Goal: Find specific page/section: Locate a particular part of the current website

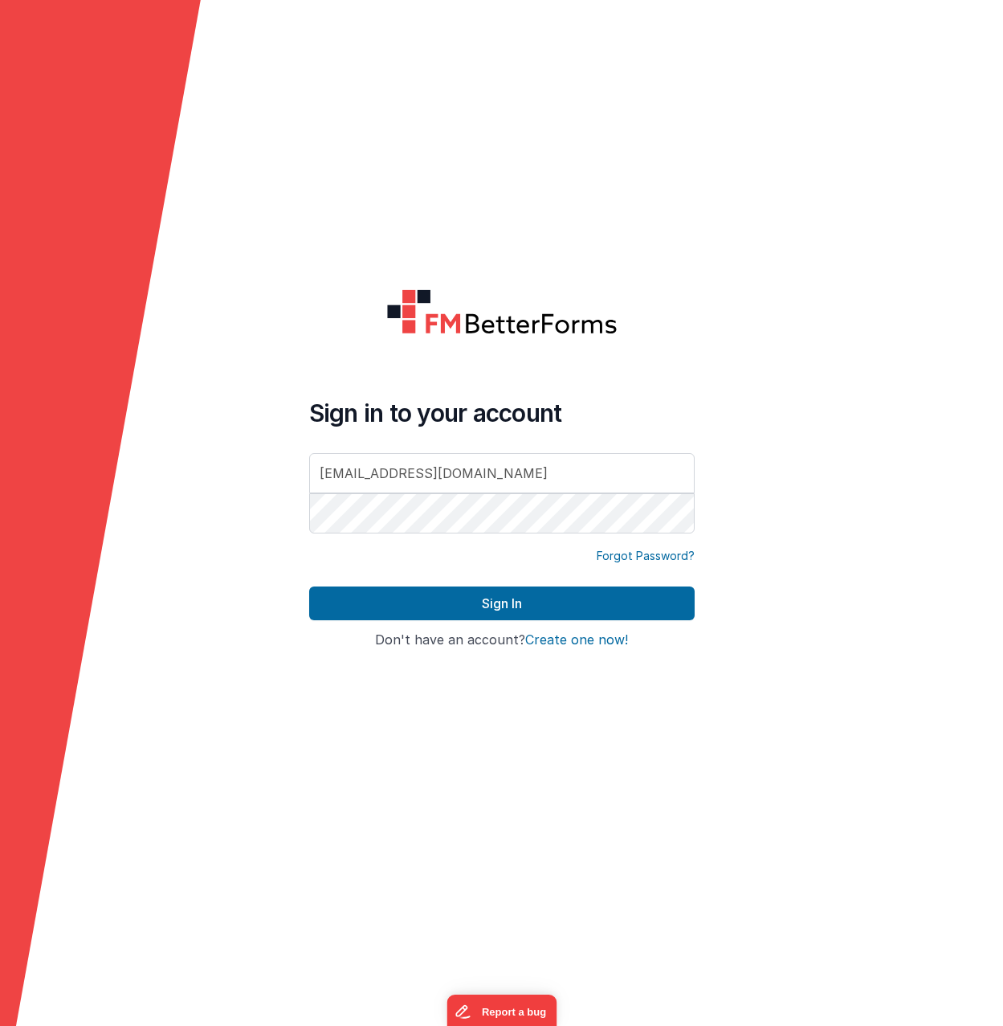
type input "[EMAIL_ADDRESS][DOMAIN_NAME]"
click at [309, 586] on button "Sign In" at bounding box center [502, 603] width 386 height 34
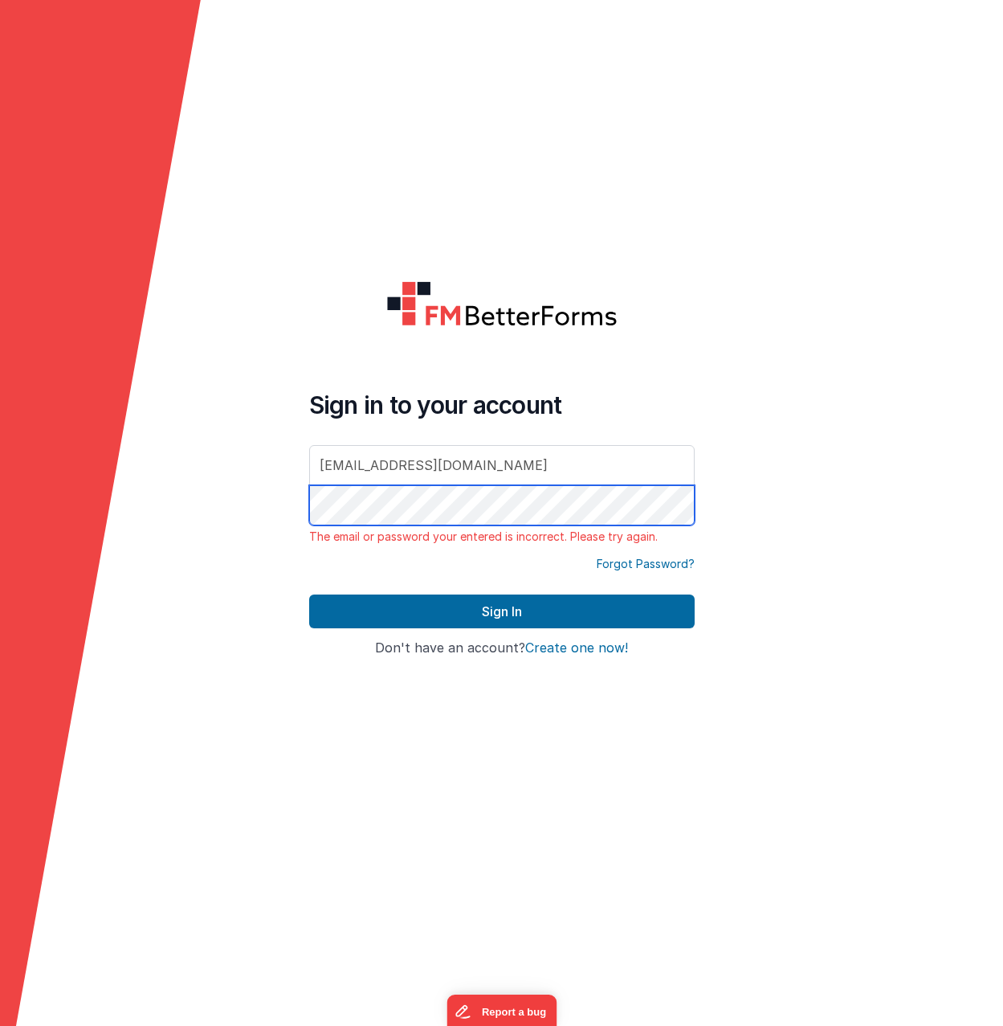
click at [309, 594] on button "Sign In" at bounding box center [502, 611] width 386 height 34
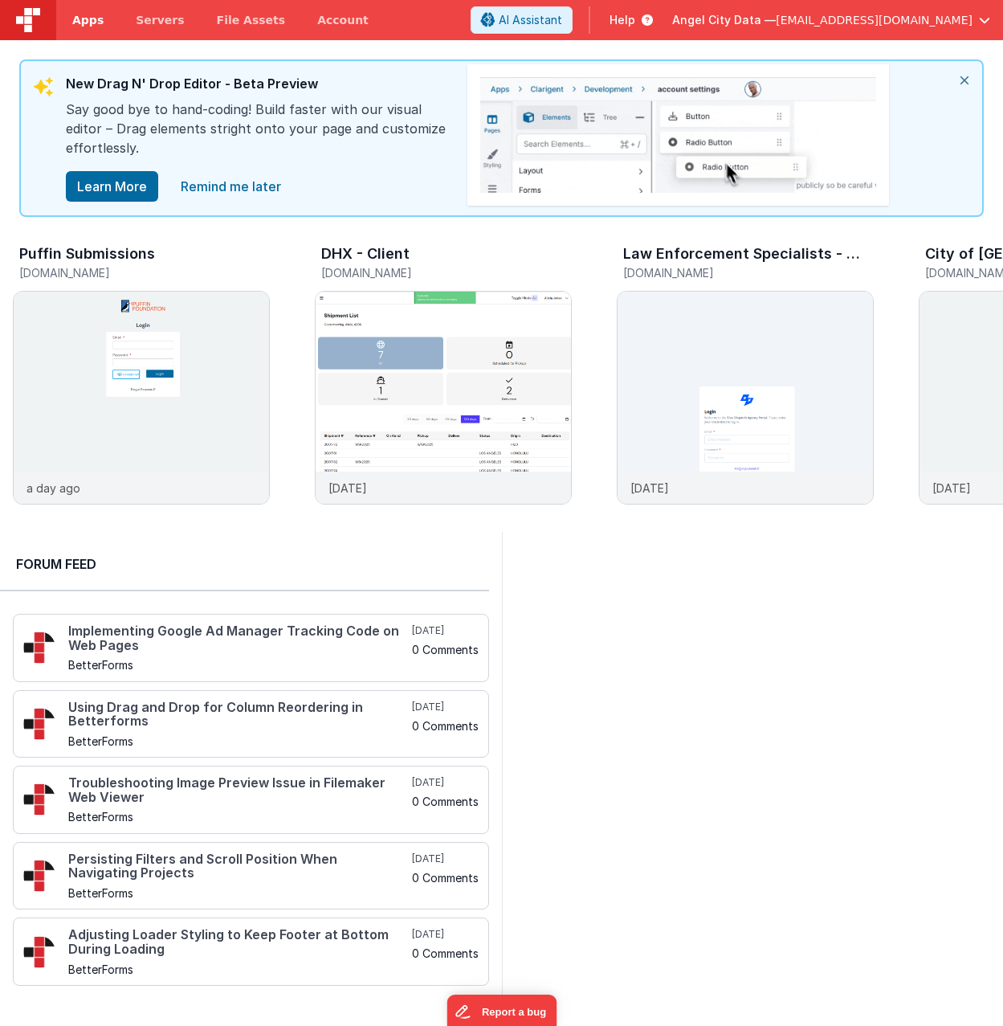
click at [71, 8] on link "Apps" at bounding box center [87, 20] width 63 height 40
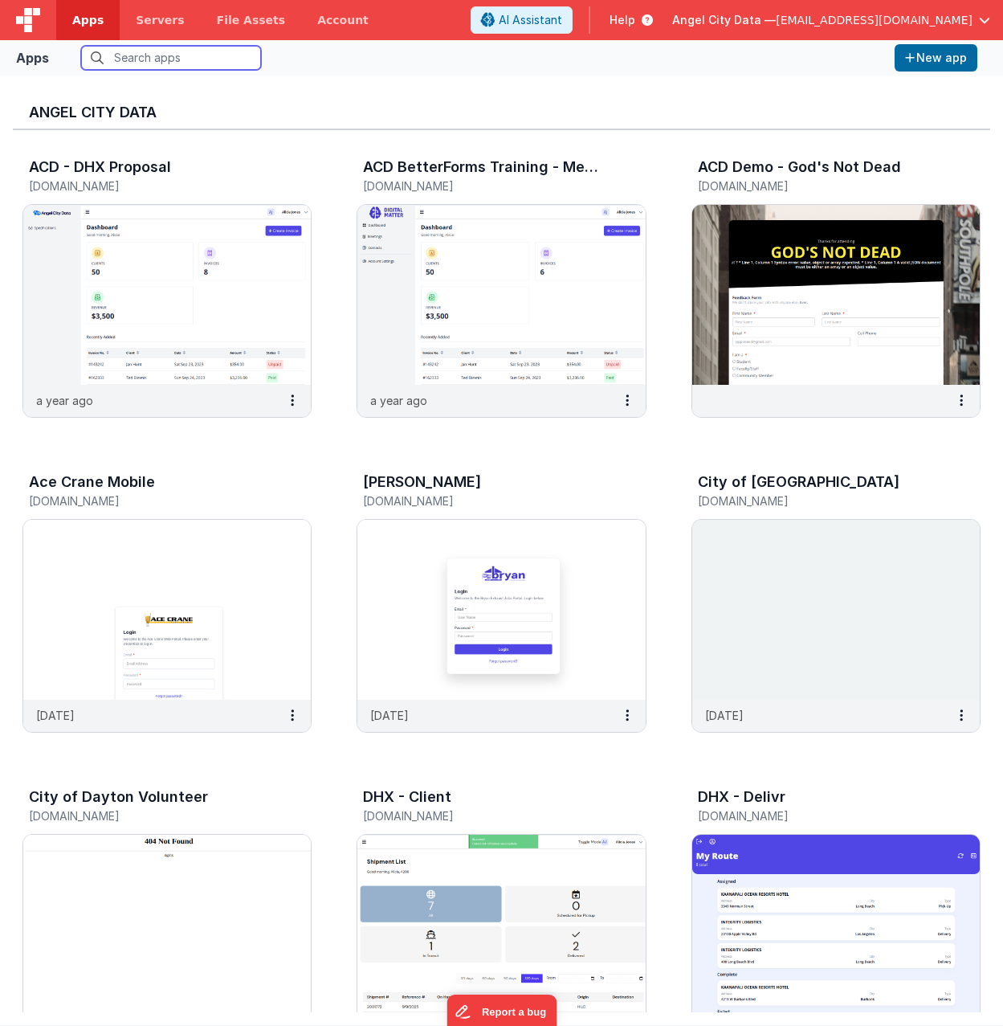
click at [160, 59] on input "text" at bounding box center [171, 58] width 180 height 24
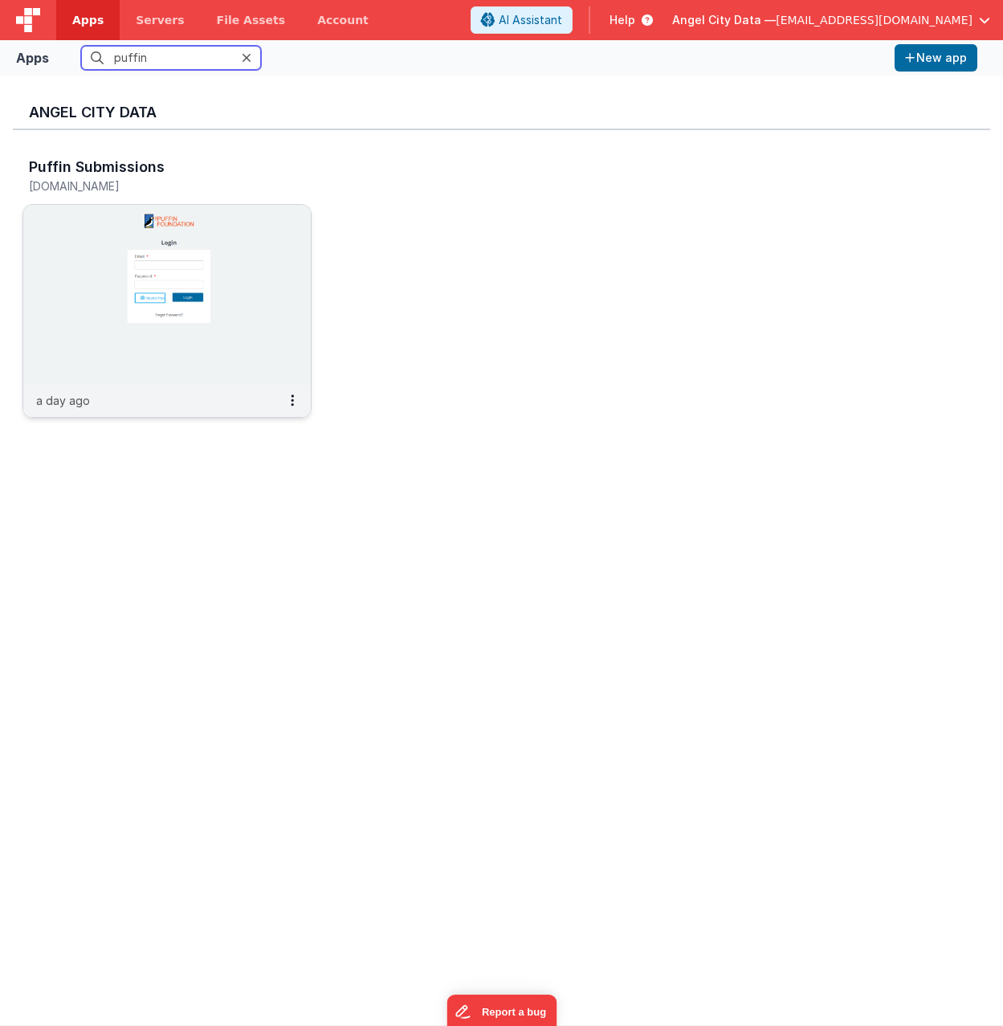
type input "puffin"
click at [206, 280] on img at bounding box center [167, 295] width 288 height 180
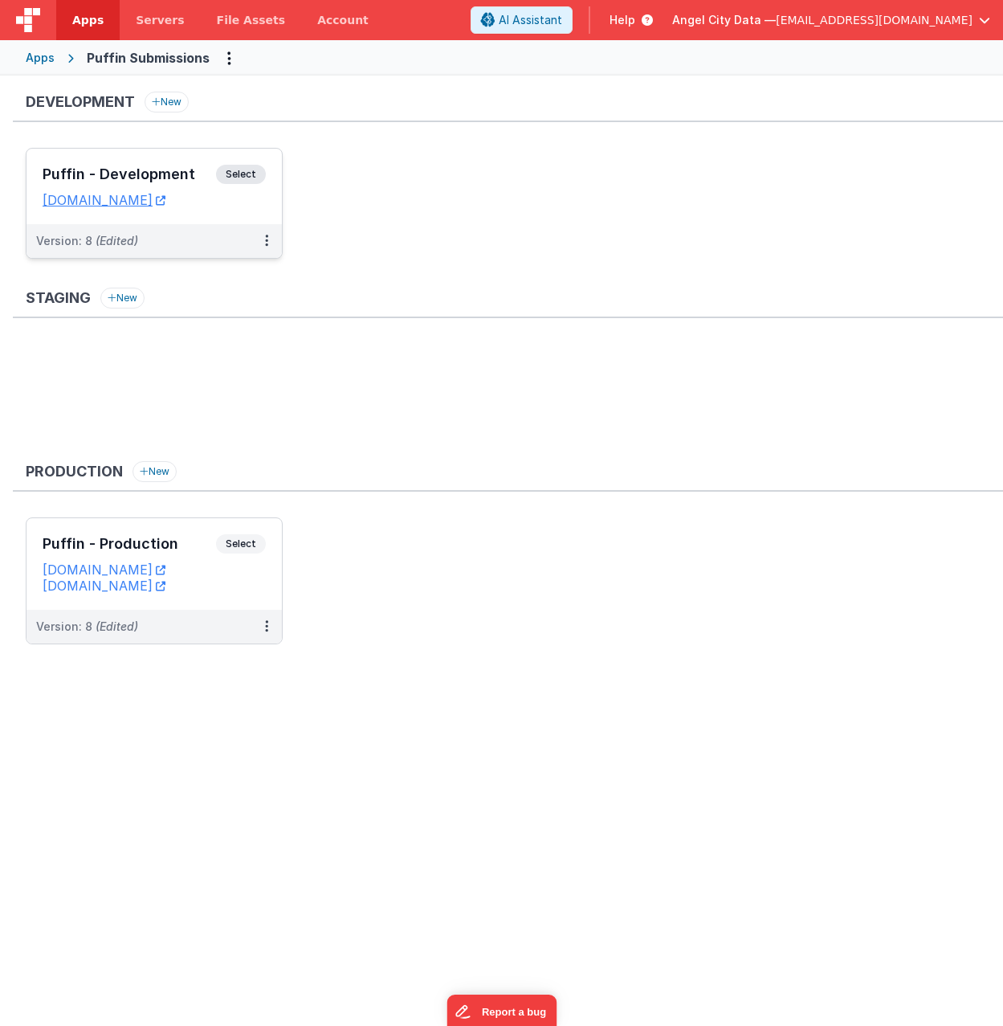
click at [239, 160] on div "Puffin - Development Select URLs [DOMAIN_NAME]" at bounding box center [154, 186] width 255 height 75
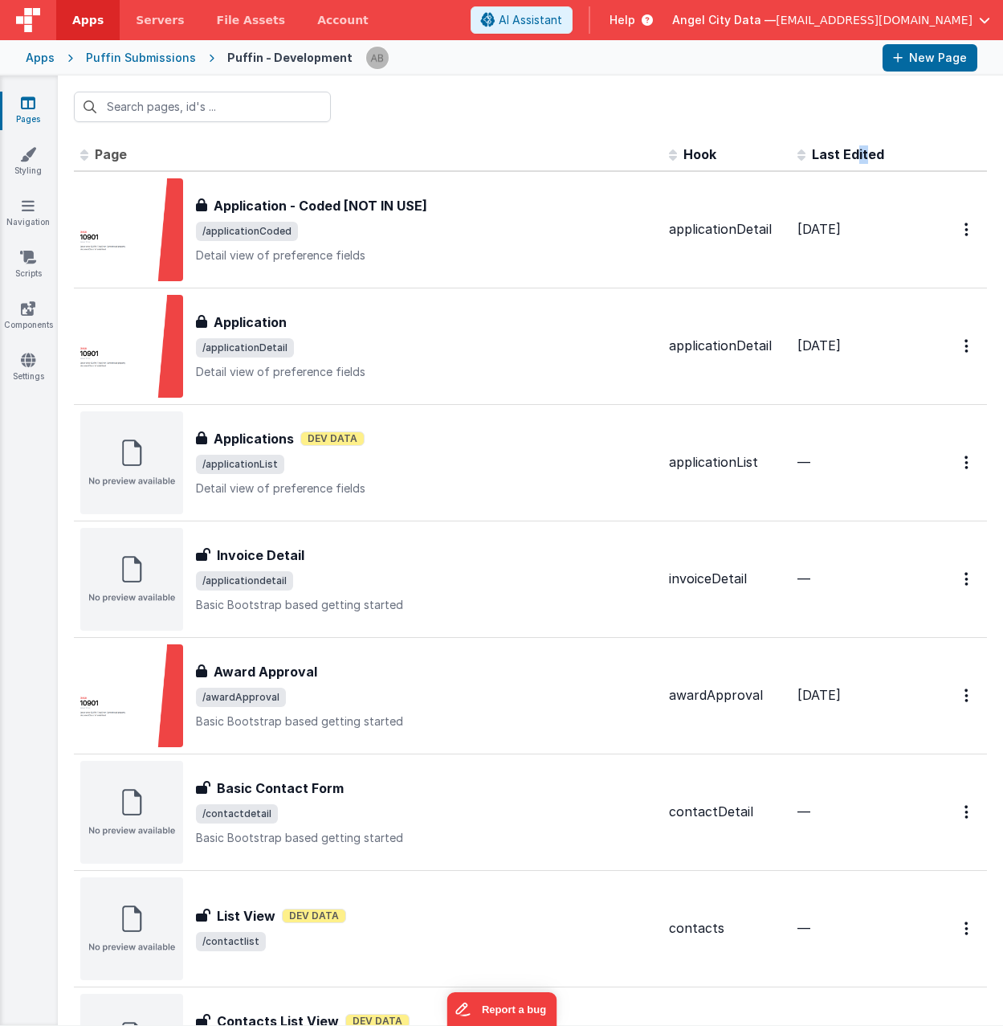
click at [847, 151] on span "Last Edited" at bounding box center [848, 154] width 72 height 16
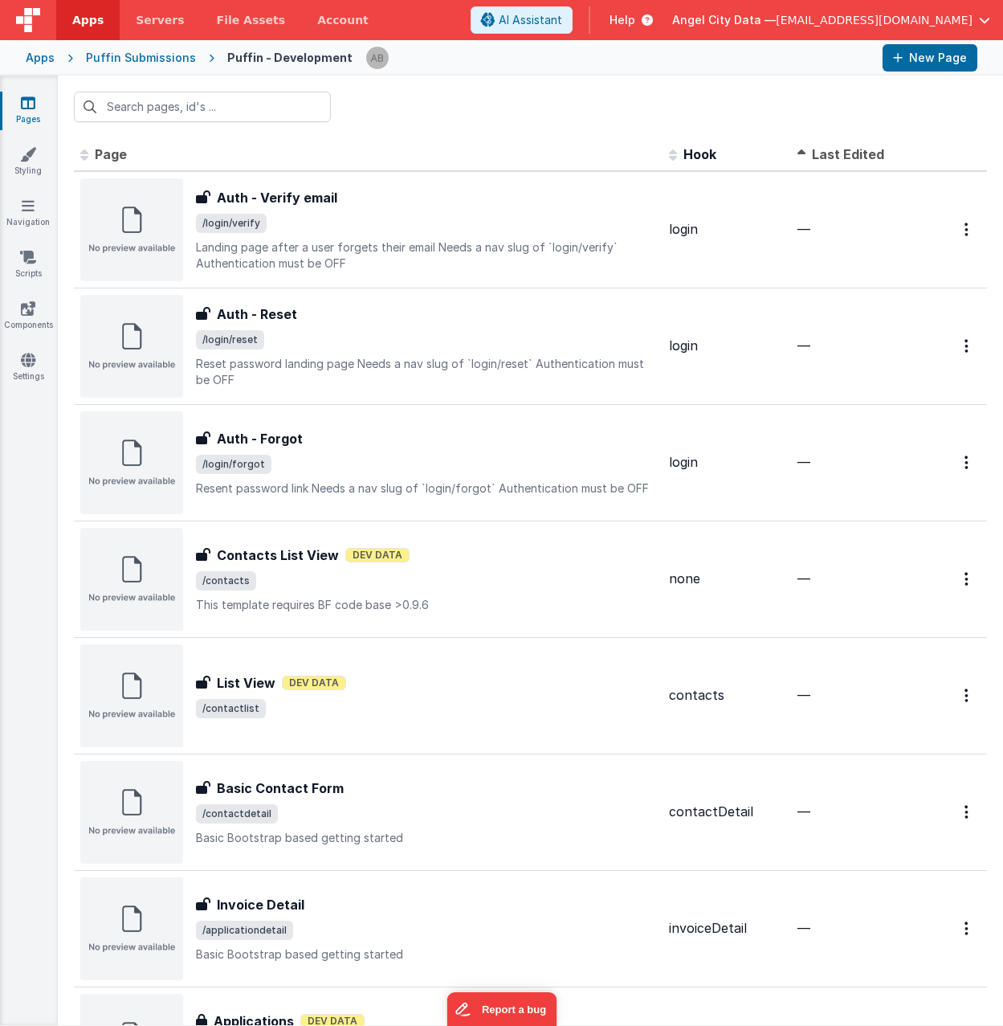
click at [838, 149] on span "Last Edited" at bounding box center [848, 154] width 72 height 16
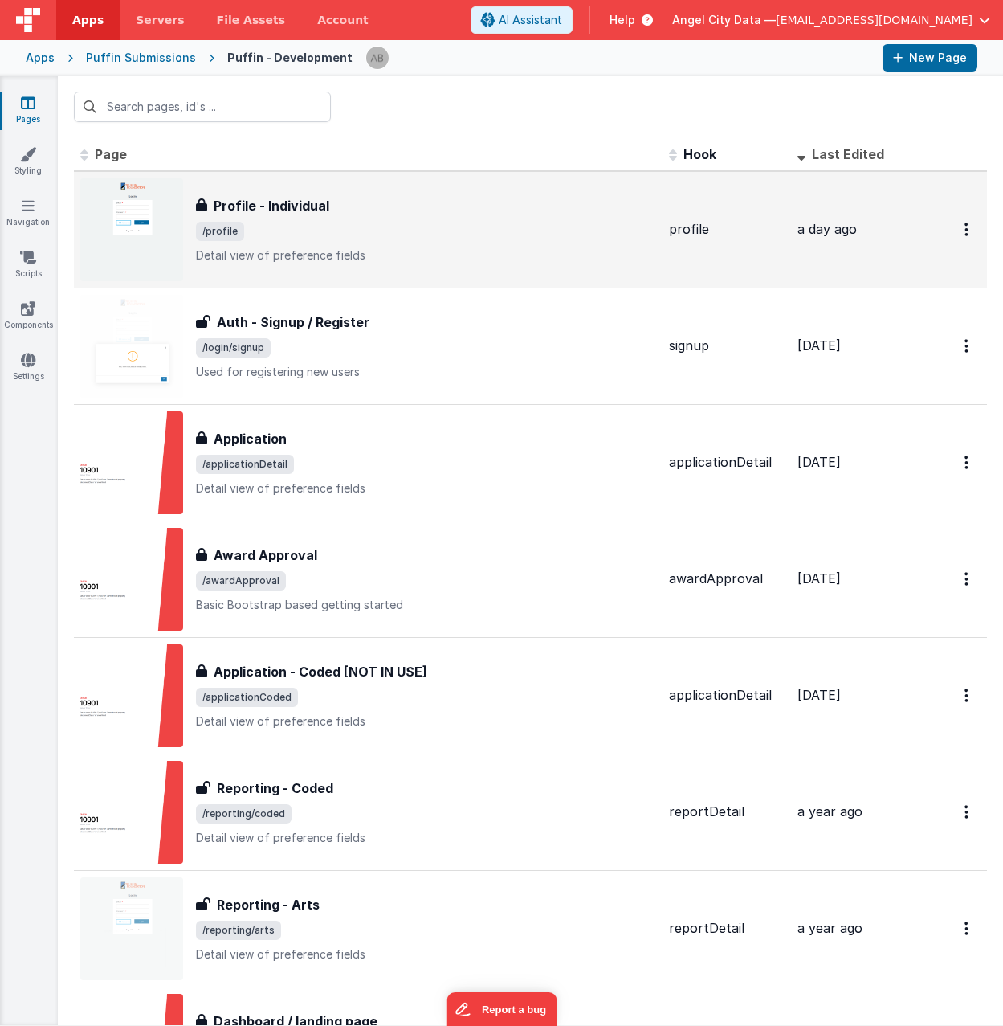
click at [467, 222] on span "/profile" at bounding box center [426, 231] width 460 height 19
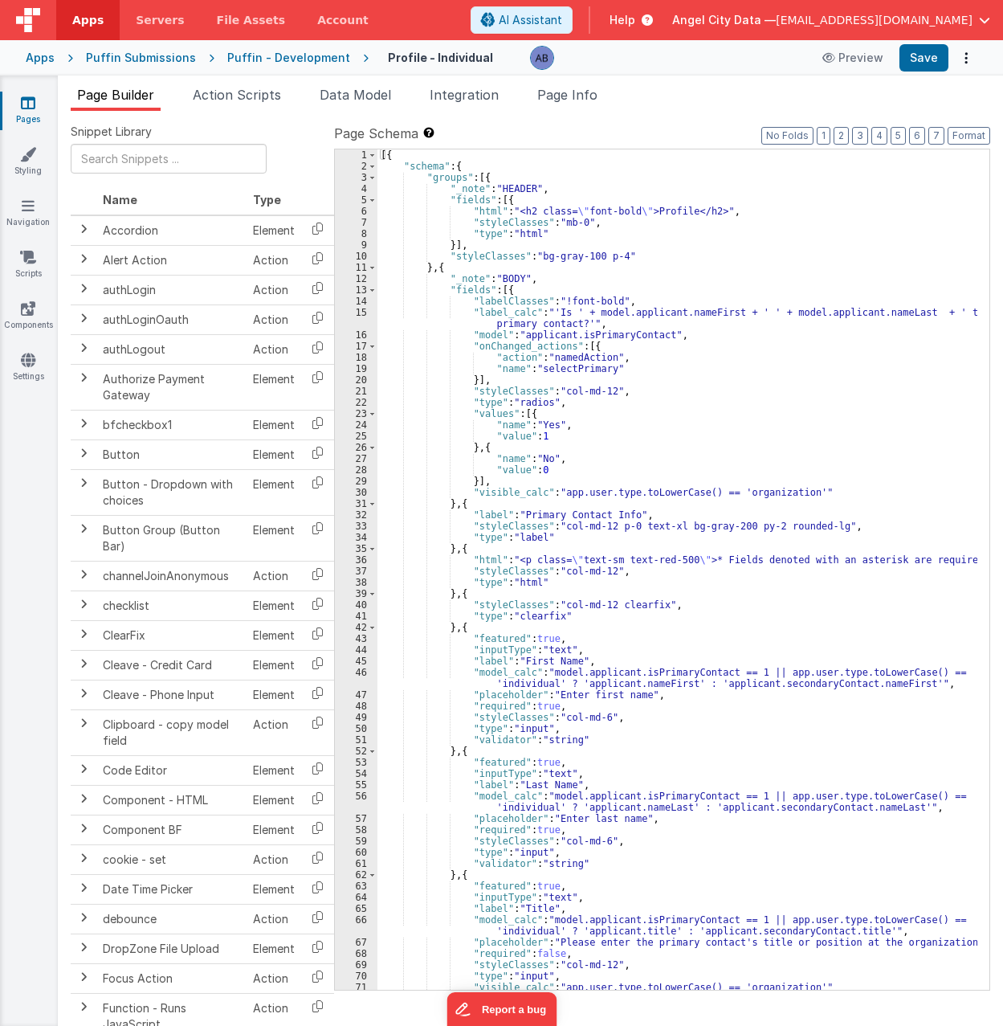
click at [590, 435] on div "[{ "schema" : { "groups" : [{ "_note" : "HEADER" , "fields" : [{ "html" : "<h2 …" at bounding box center [677, 580] width 600 height 863
click at [549, 314] on div "[{ "schema" : { "groups" : [{ "_note" : "HEADER" , "fields" : [{ "html" : "<h2 …" at bounding box center [677, 580] width 600 height 863
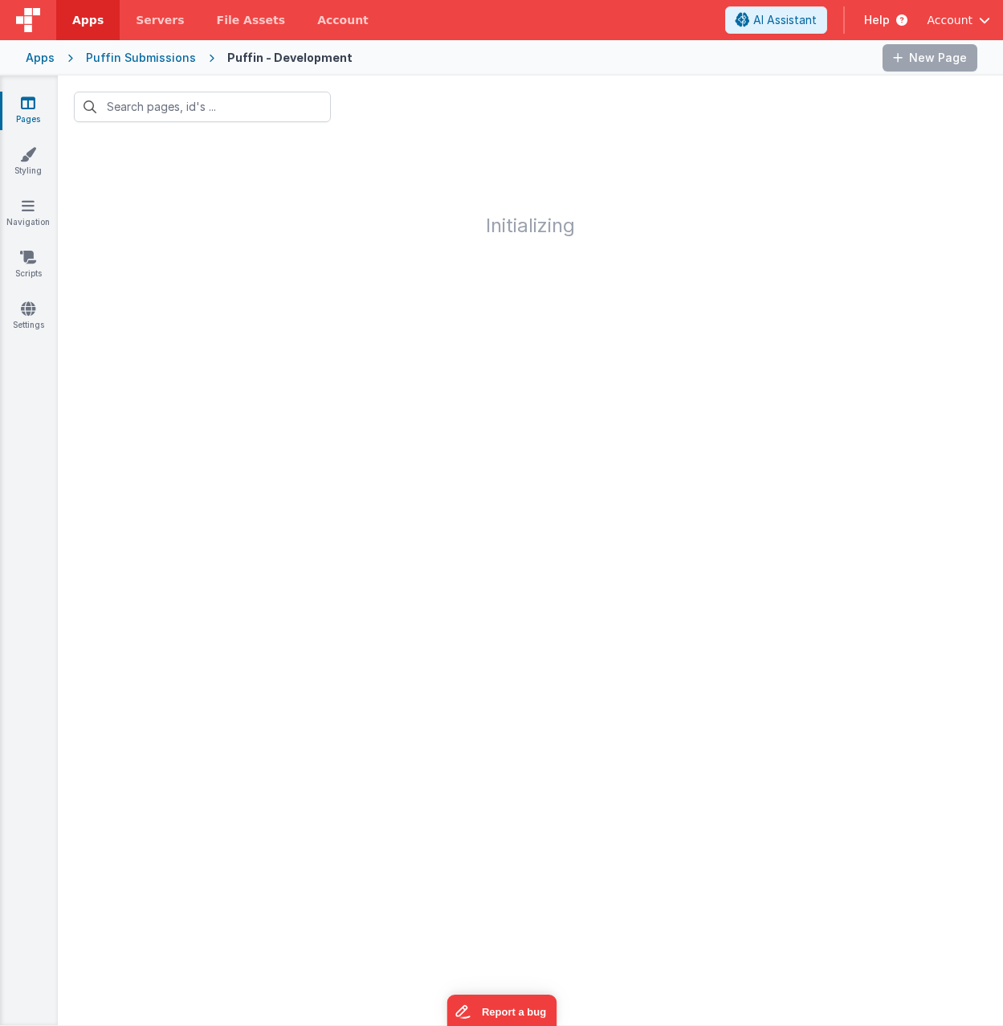
click at [151, 60] on div "Puffin Submissions" at bounding box center [141, 58] width 110 height 16
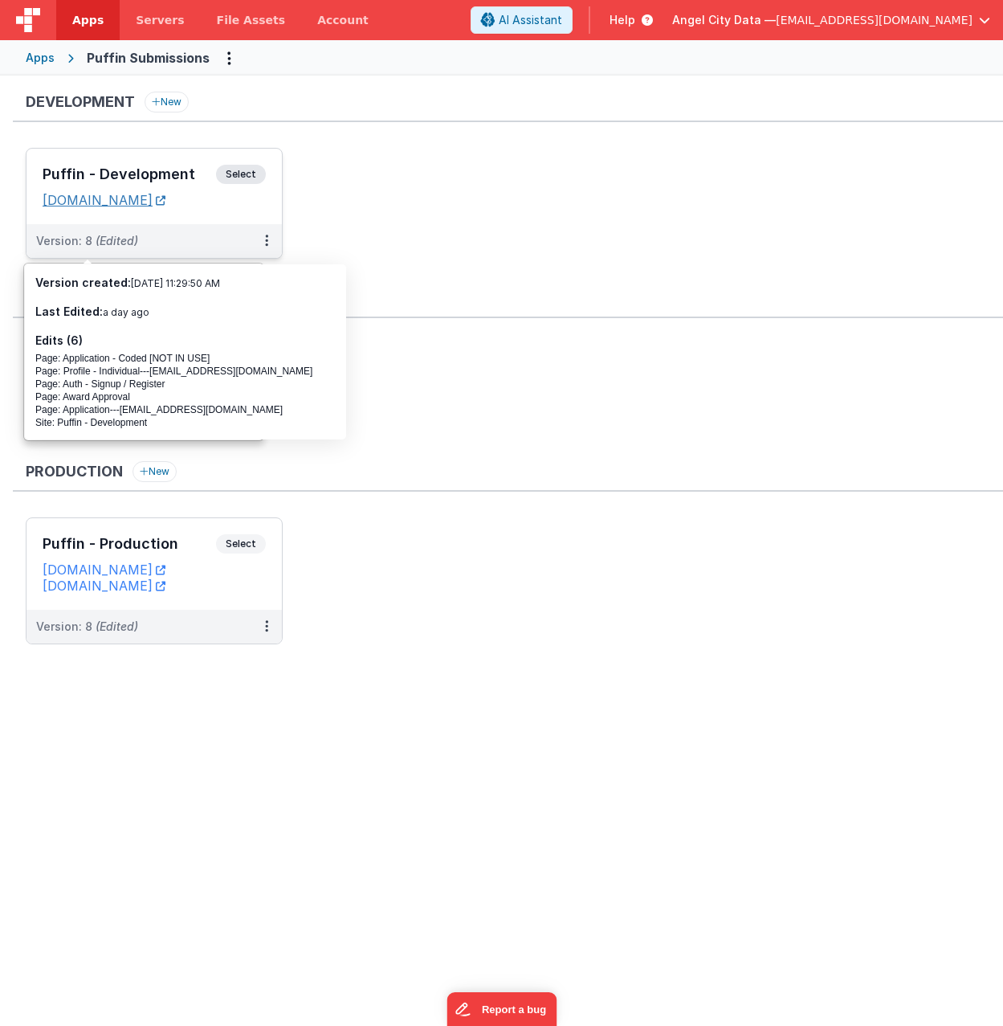
click at [165, 202] on link "[DOMAIN_NAME]" at bounding box center [104, 200] width 123 height 16
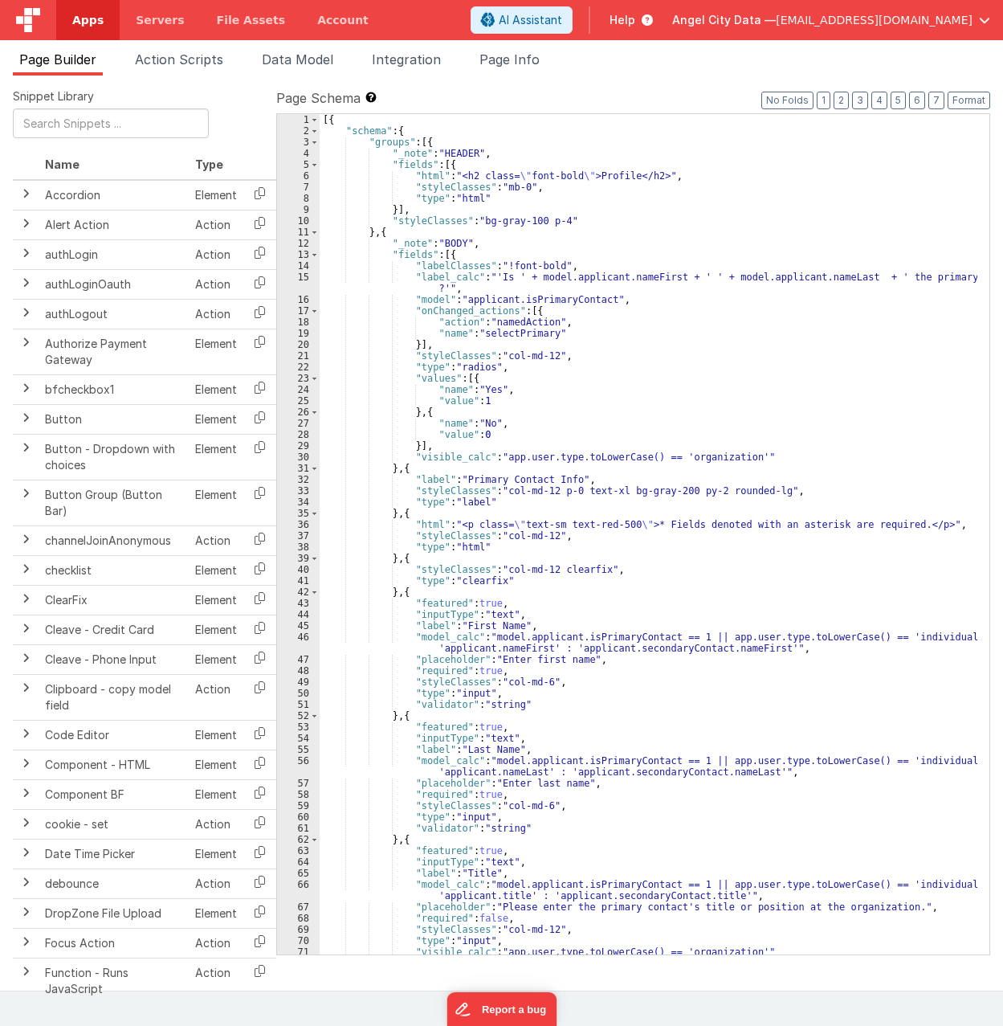
click at [459, 331] on div "[{ "schema" : { "groups" : [{ "_note" : "HEADER" , "fields" : [{ "html" : "<h2 …" at bounding box center [649, 545] width 658 height 863
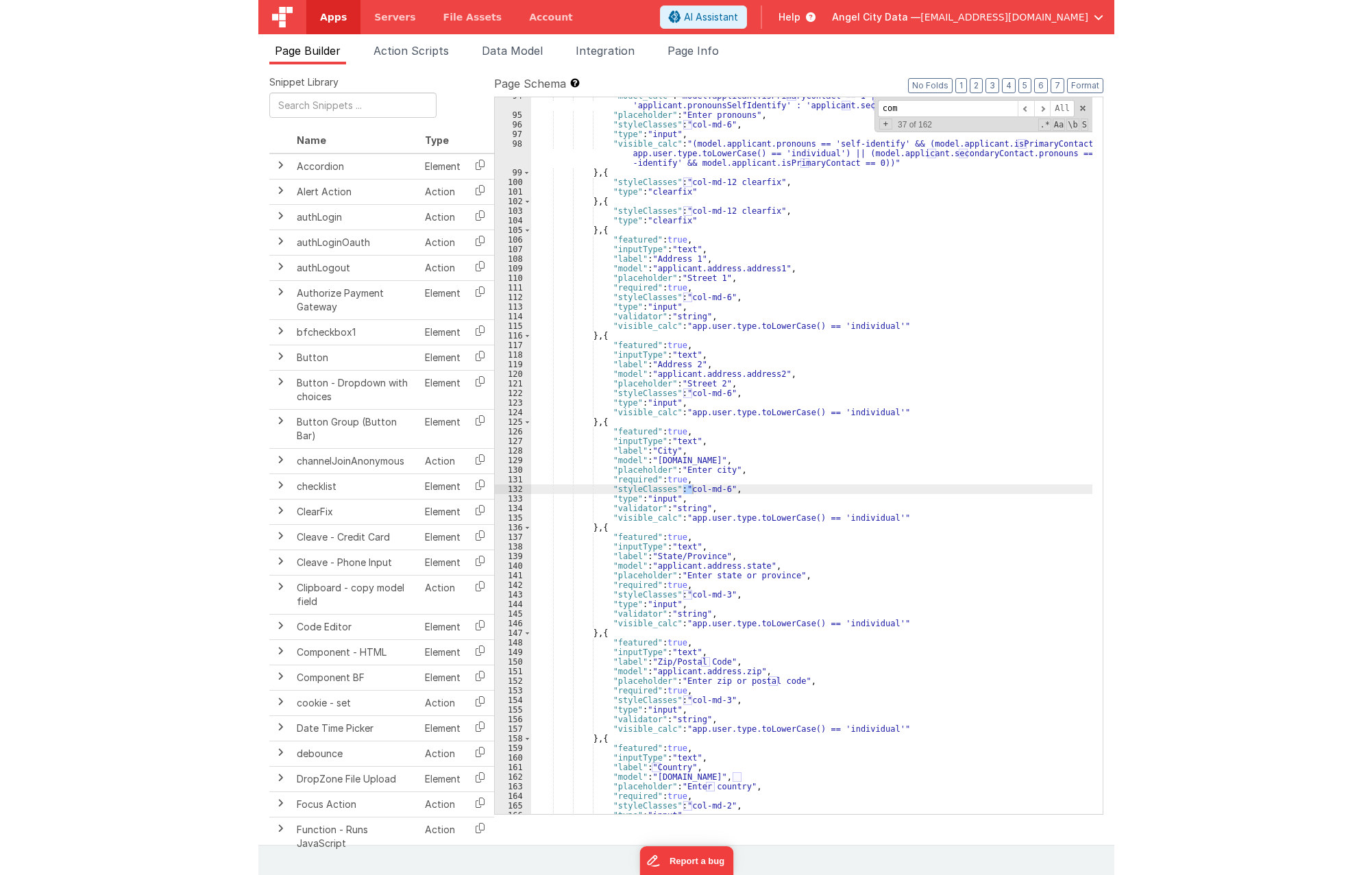
scroll to position [4590, 0]
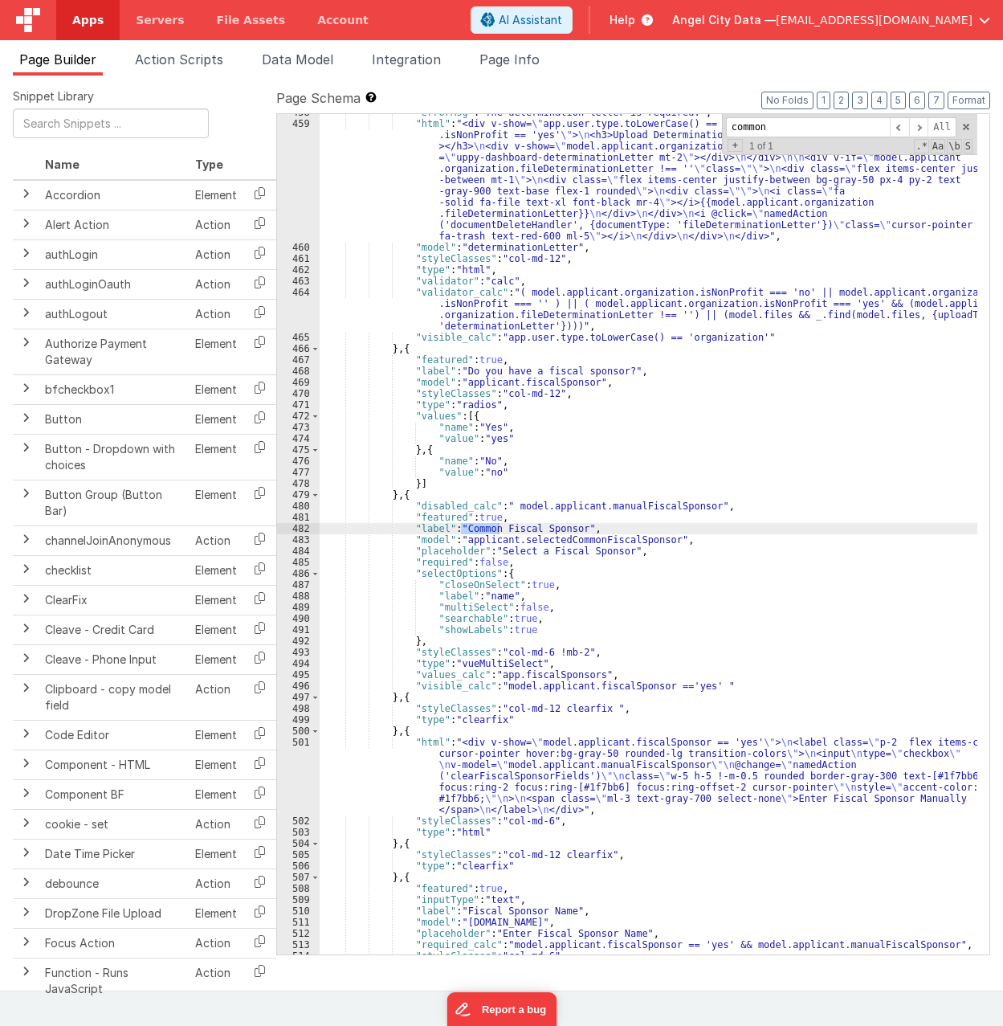
type input "common"
click at [480, 526] on div ""errorMsg" : "The determination letter is required." , "html" : "<div v-show= \…" at bounding box center [649, 534] width 658 height 840
click at [479, 526] on div ""errorMsg" : "The determination letter is required." , "html" : "<div v-show= \…" at bounding box center [649, 538] width 658 height 863
click at [965, 124] on span at bounding box center [966, 126] width 11 height 11
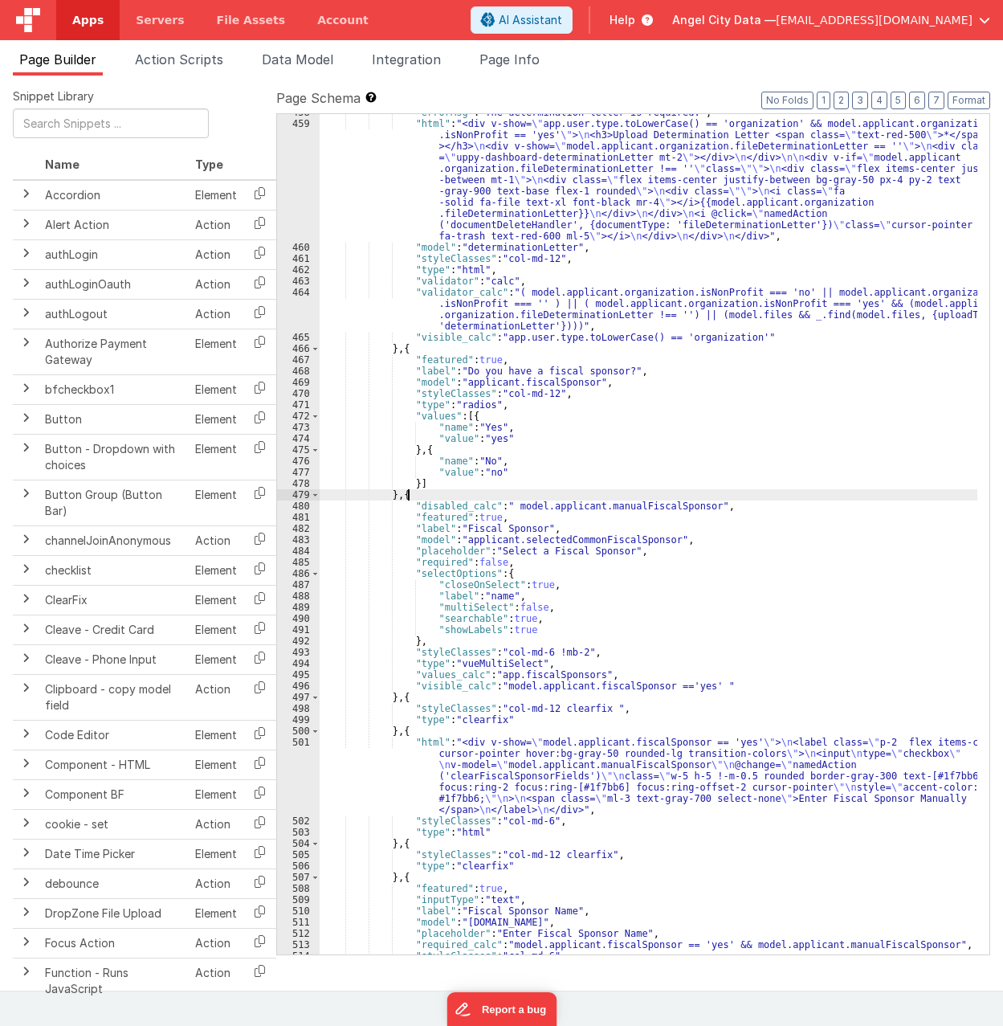
click at [441, 496] on div ""errorMsg" : "The determination letter is required." , "html" : "<div v-show= \…" at bounding box center [649, 538] width 658 height 863
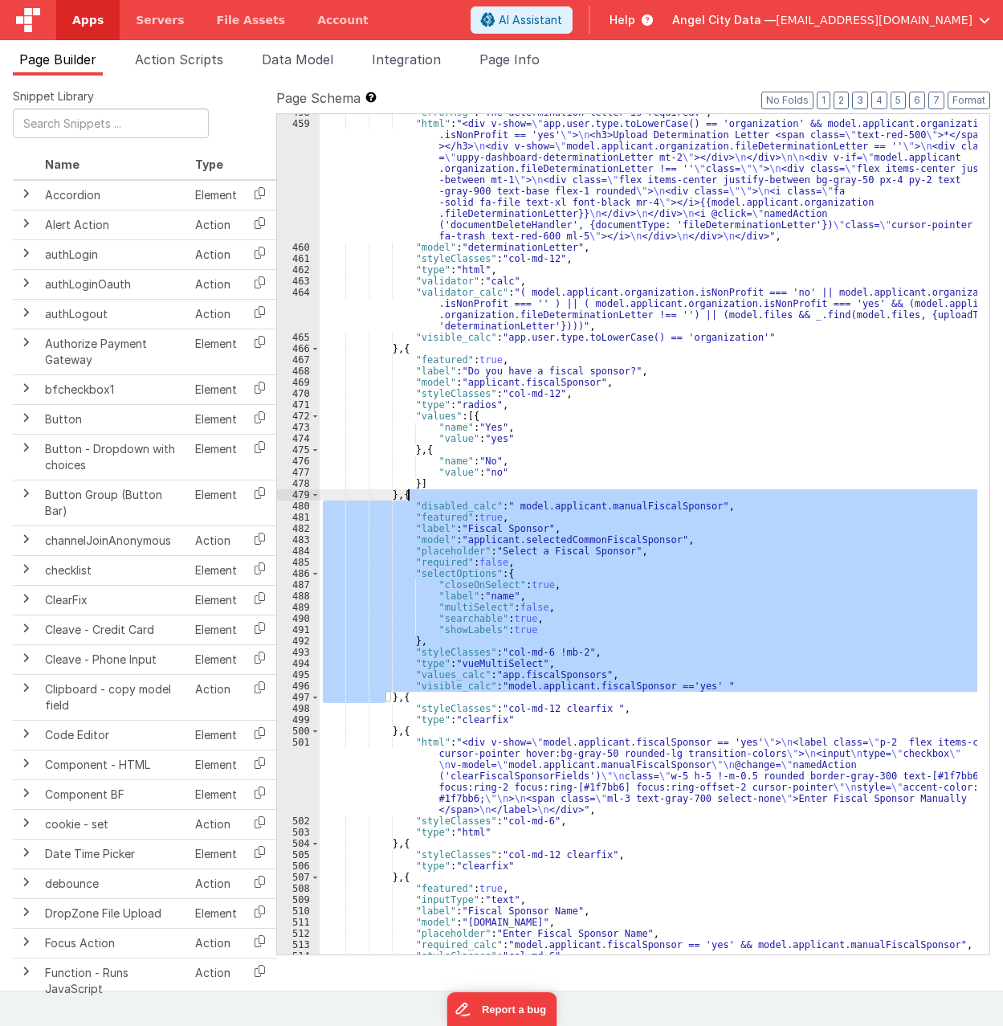
click at [441, 496] on div ""errorMsg" : "The determination letter is required." , "html" : "<div v-show= \…" at bounding box center [649, 538] width 658 height 863
click at [447, 496] on div ""errorMsg" : "The determination letter is required." , "html" : "<div v-show= \…" at bounding box center [649, 534] width 658 height 840
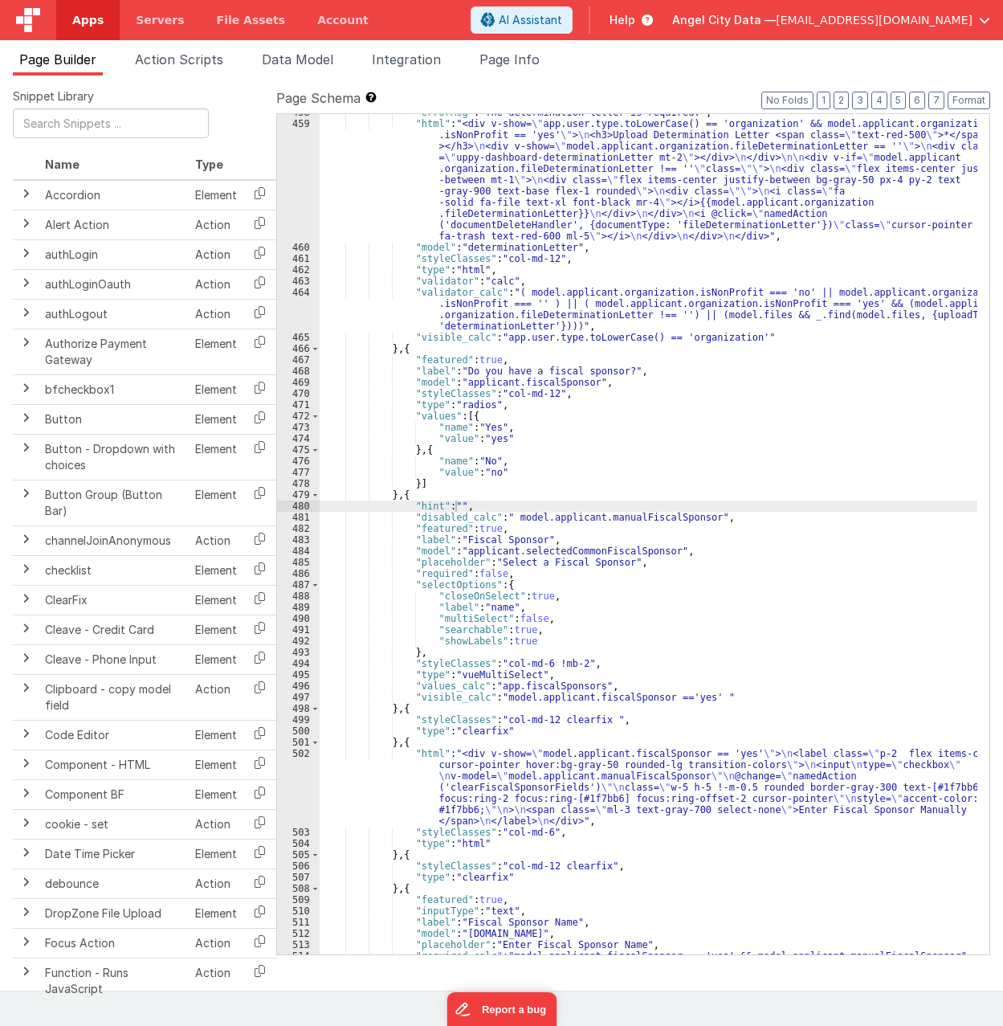
click at [455, 504] on div ""errorMsg" : "The determination letter is required." , "html" : "<div v-show= \…" at bounding box center [649, 538] width 658 height 863
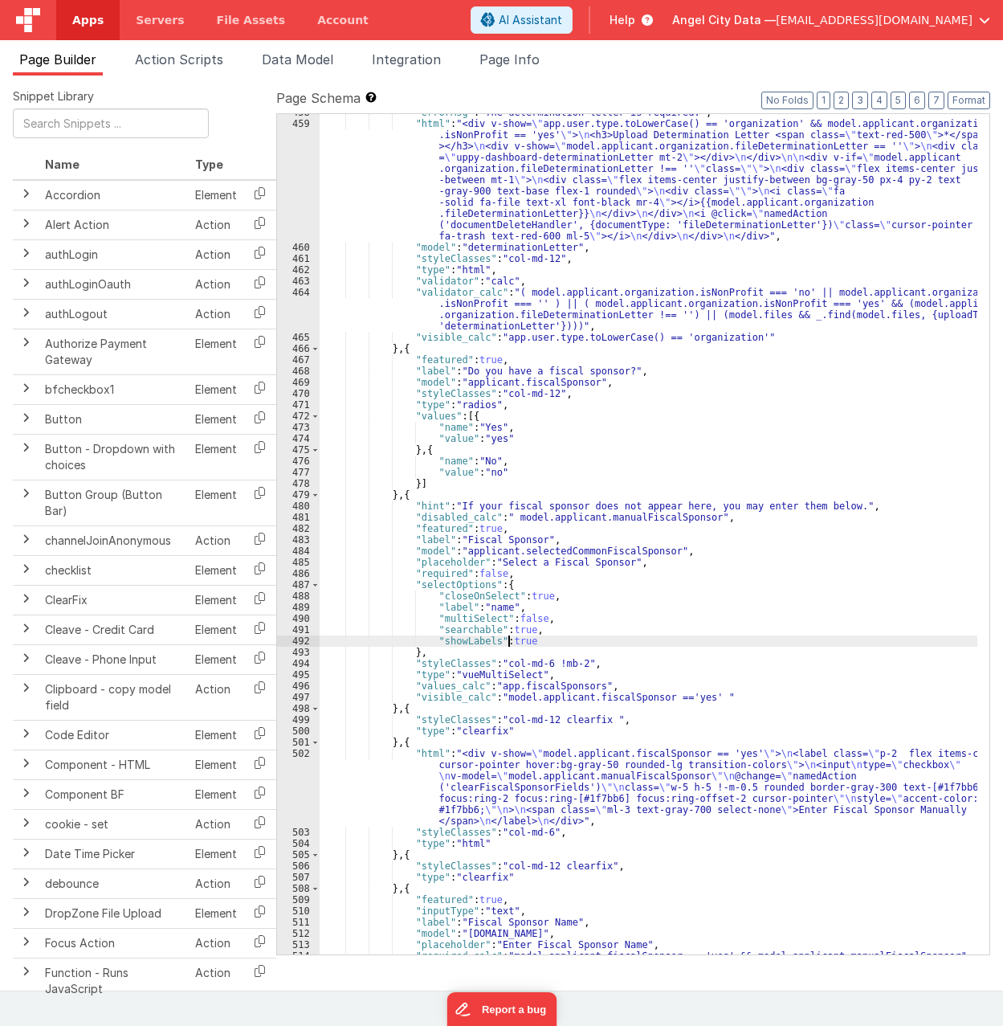
click at [510, 639] on div ""errorMsg" : "The determination letter is required." , "html" : "<div v-show= \…" at bounding box center [649, 538] width 658 height 863
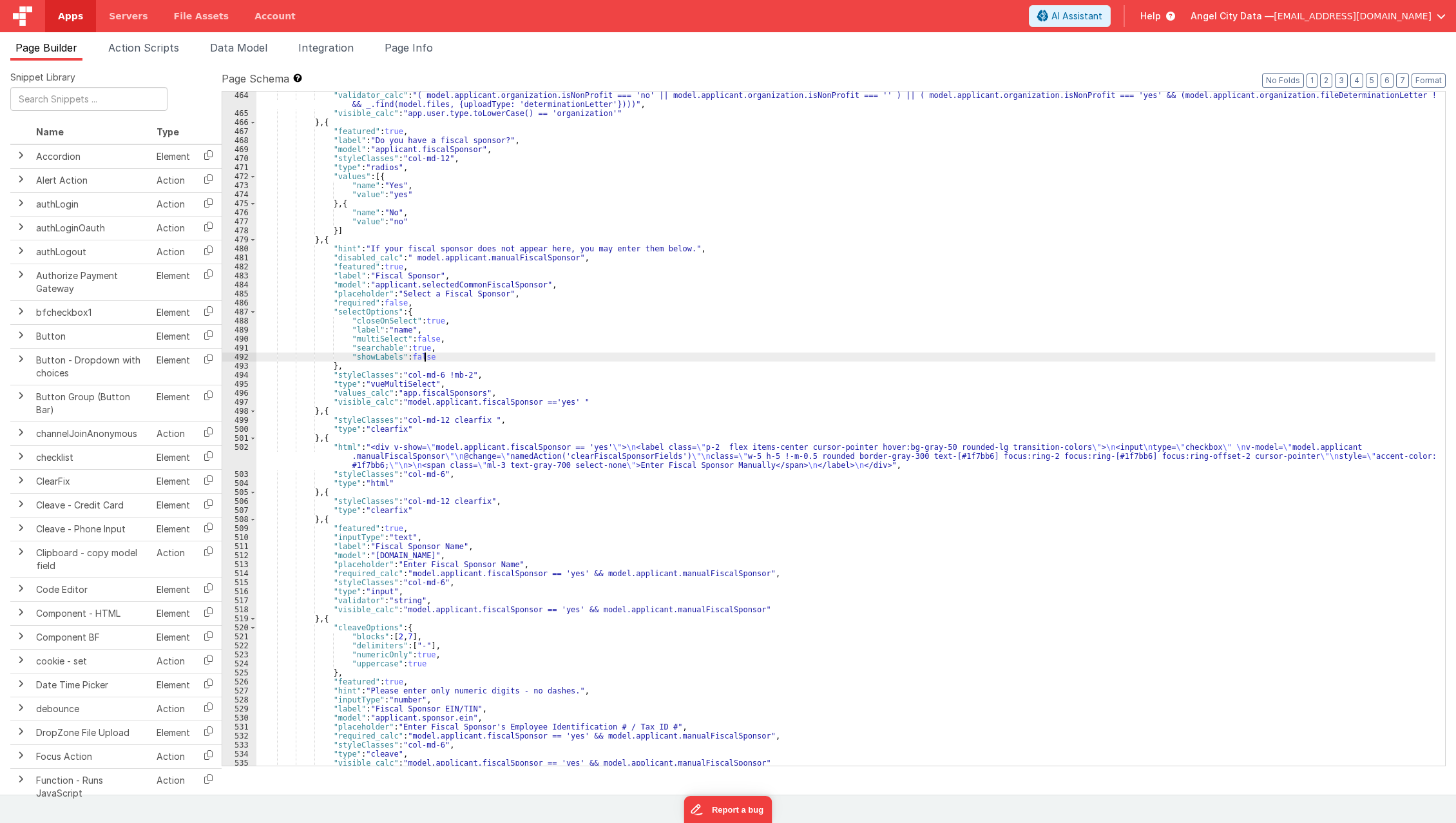
scroll to position [4183, 0]
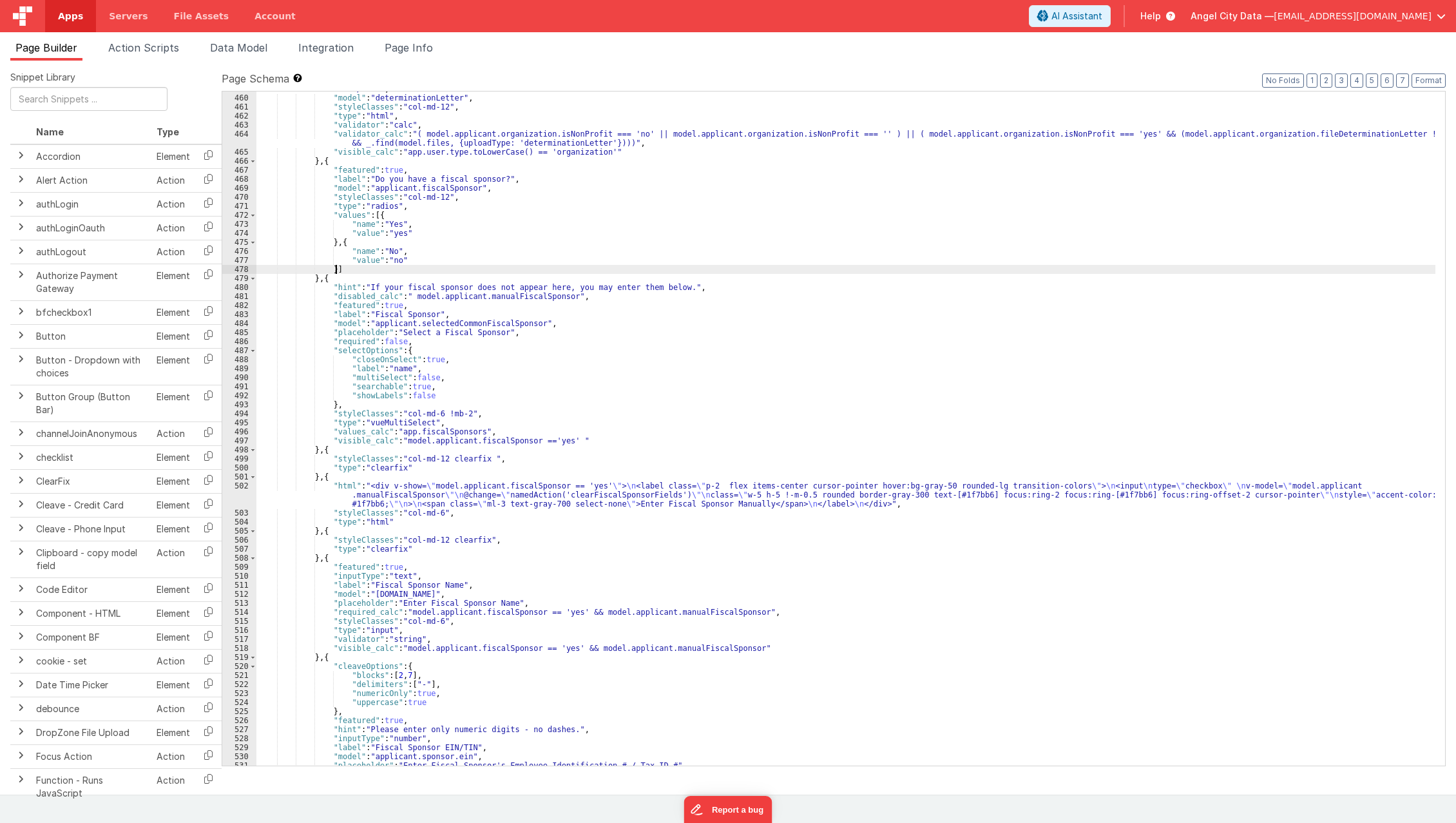
click at [702, 266] on div ""html" : "<div v-show= \" app.user.type.toLowerCase() == 'organization' && mode…" at bounding box center [846, 412] width 1179 height 728
click at [804, 48] on ul "Page Builder Action Scripts Data Model Integration Page Info" at bounding box center [728, 51] width 1456 height 21
